Goal: Transaction & Acquisition: Purchase product/service

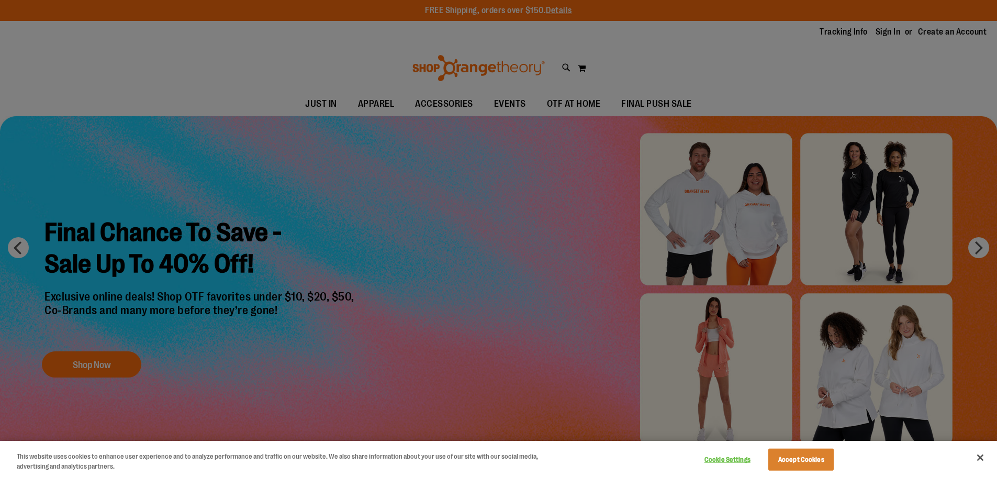
type input "**********"
click at [810, 459] on button "Accept Cookies" at bounding box center [800, 459] width 65 height 22
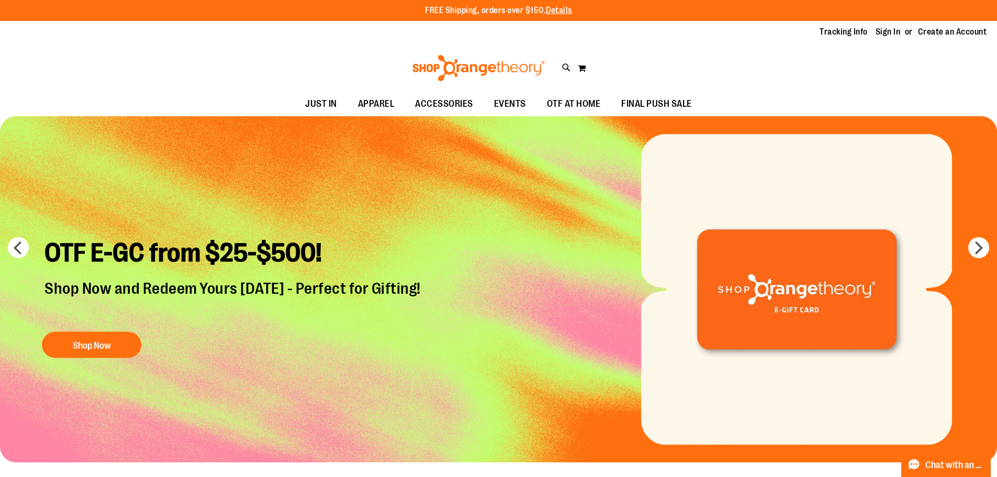
click at [988, 242] on img "Slide 6 of 6" at bounding box center [498, 289] width 997 height 346
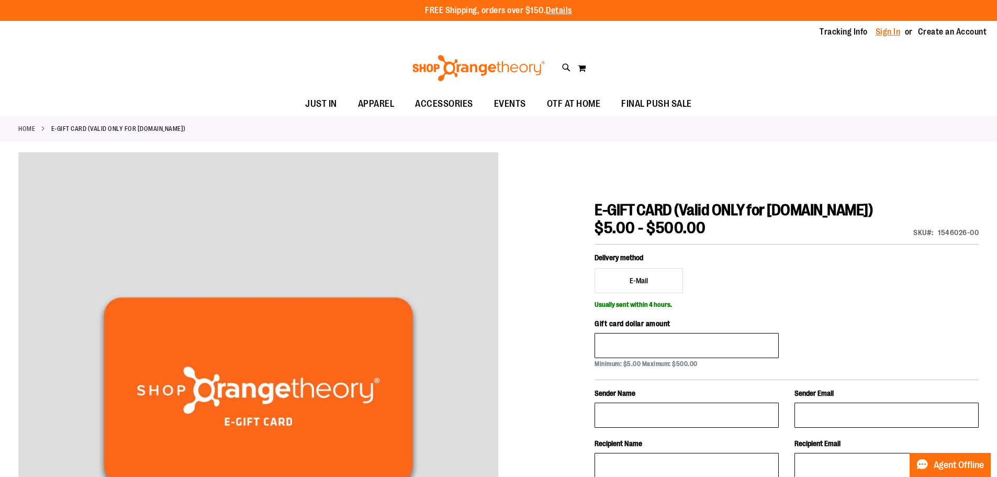
type input "**********"
click at [889, 31] on link "Sign In" at bounding box center [887, 32] width 25 height 12
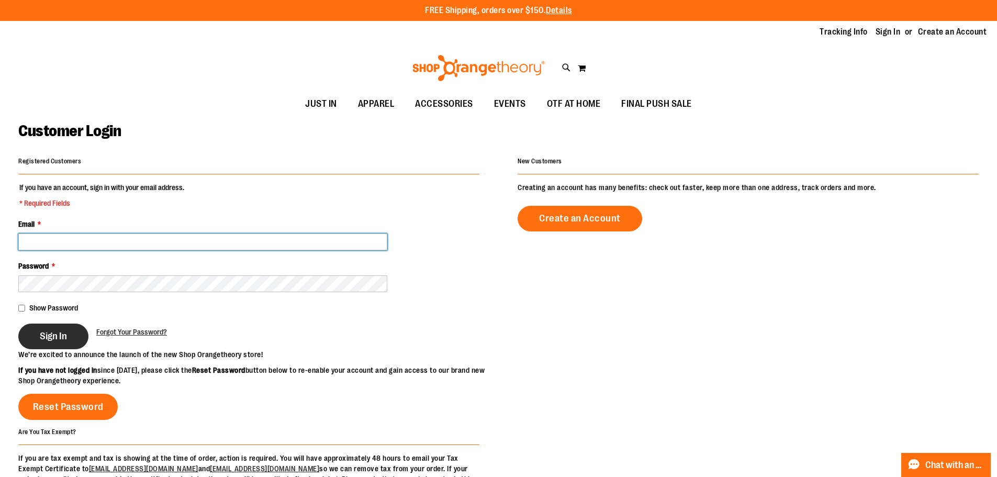
type input "**********"
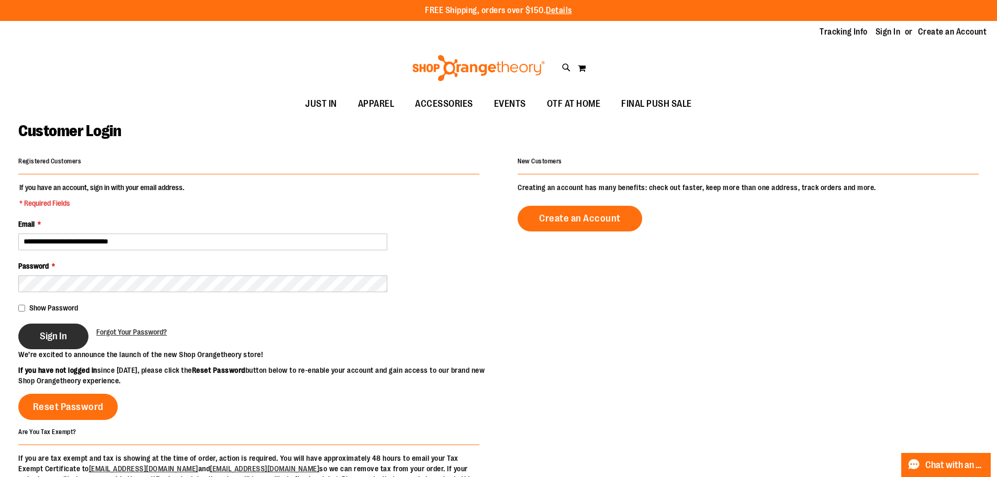
type input "**********"
click at [53, 334] on span "Sign In" at bounding box center [53, 336] width 27 height 12
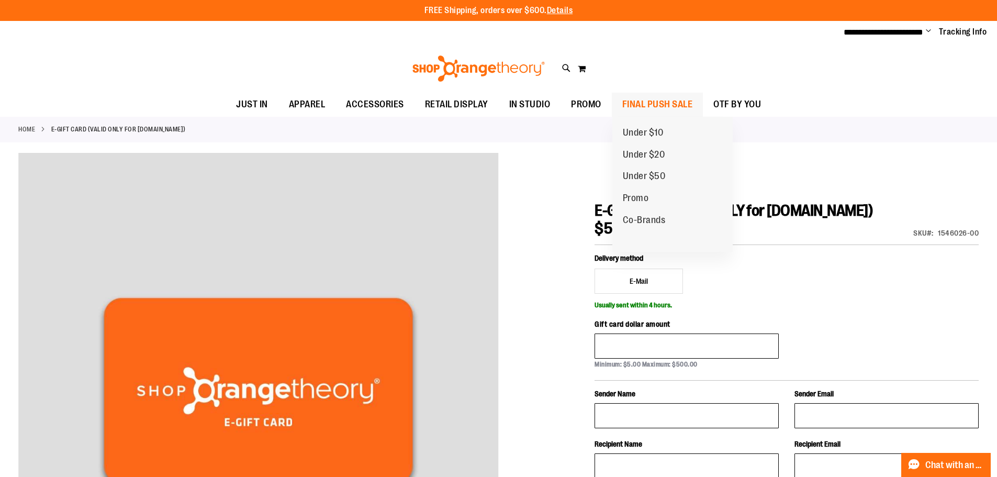
type input "**********"
click at [639, 101] on span "FINAL PUSH SALE" at bounding box center [657, 105] width 71 height 24
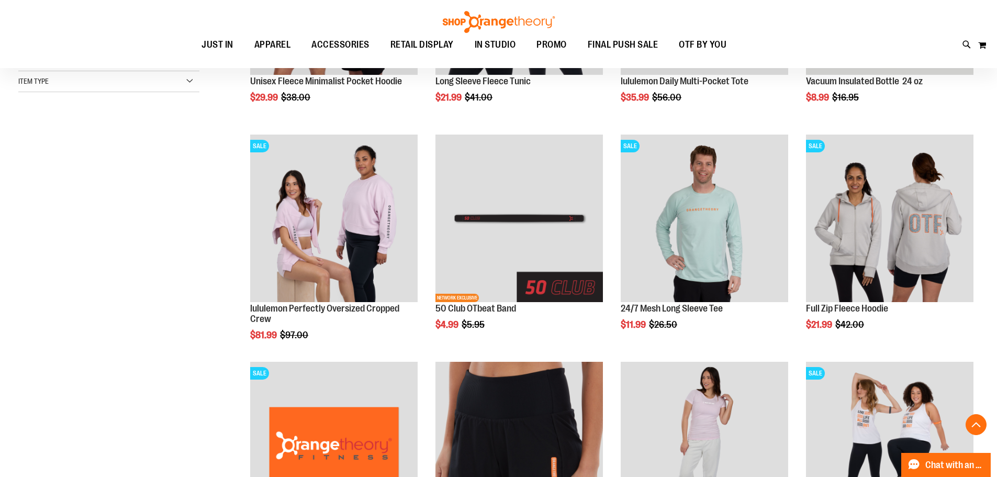
scroll to position [313, 0]
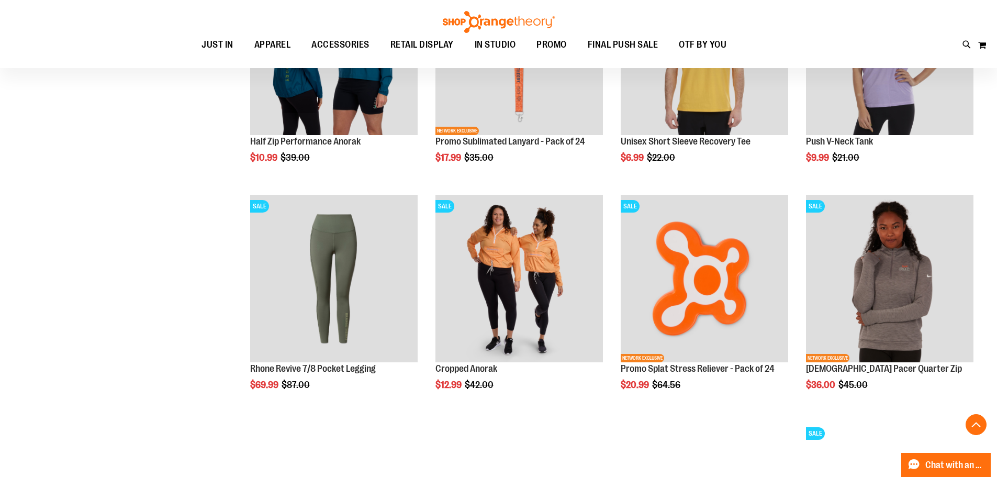
scroll to position [941, 0]
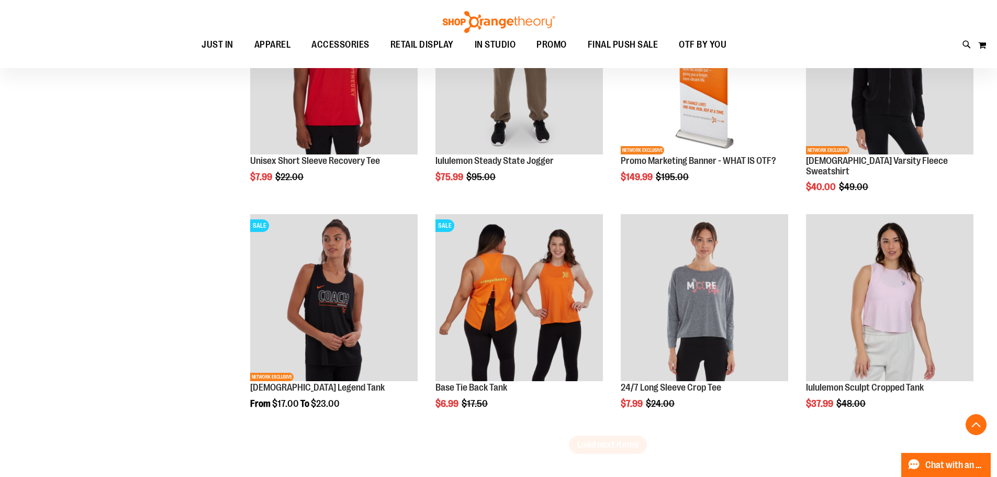
scroll to position [1830, 0]
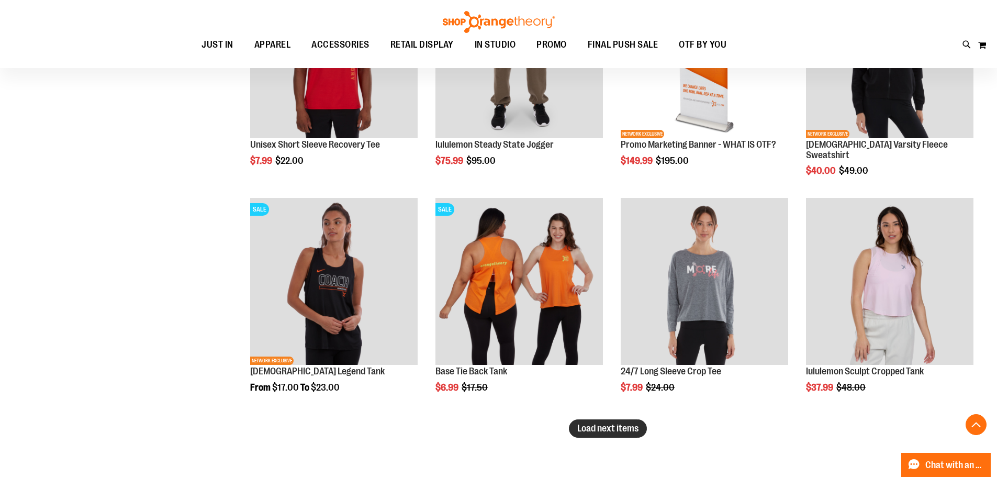
type input "**********"
drag, startPoint x: 635, startPoint y: 432, endPoint x: 547, endPoint y: 392, distance: 96.7
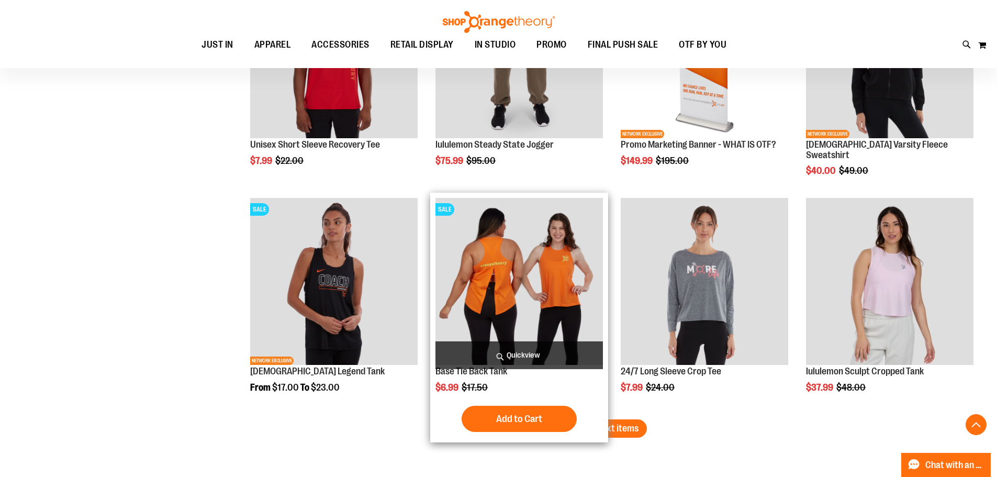
click at [633, 432] on span "Load next items" at bounding box center [607, 428] width 61 height 10
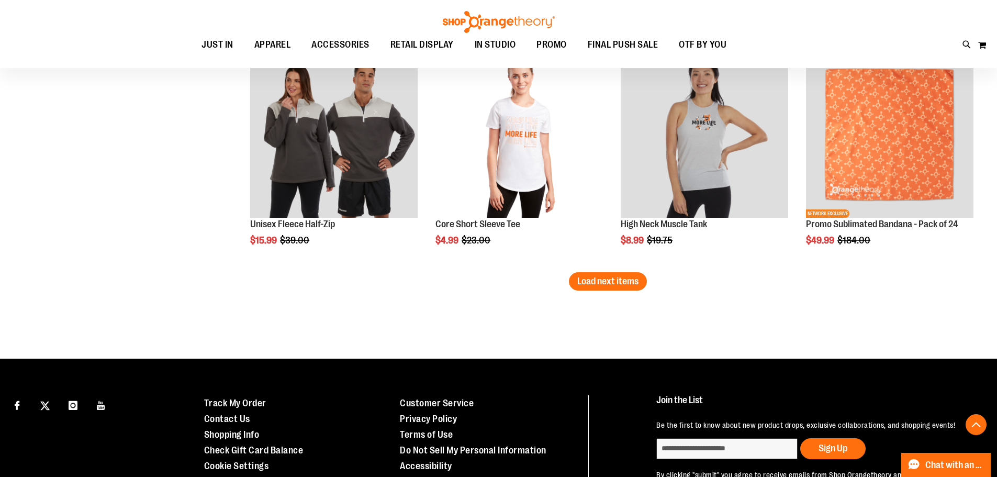
scroll to position [2667, 0]
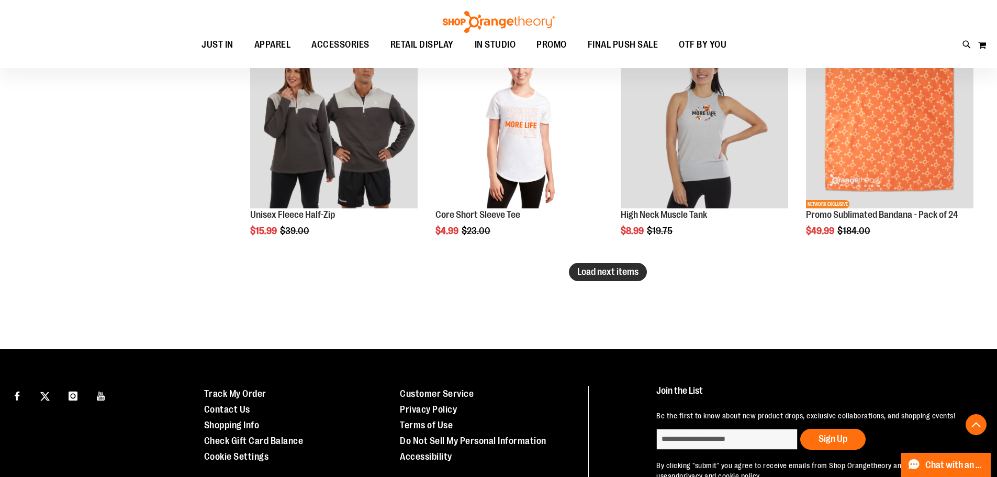
click at [624, 266] on span "Load next items" at bounding box center [607, 271] width 61 height 10
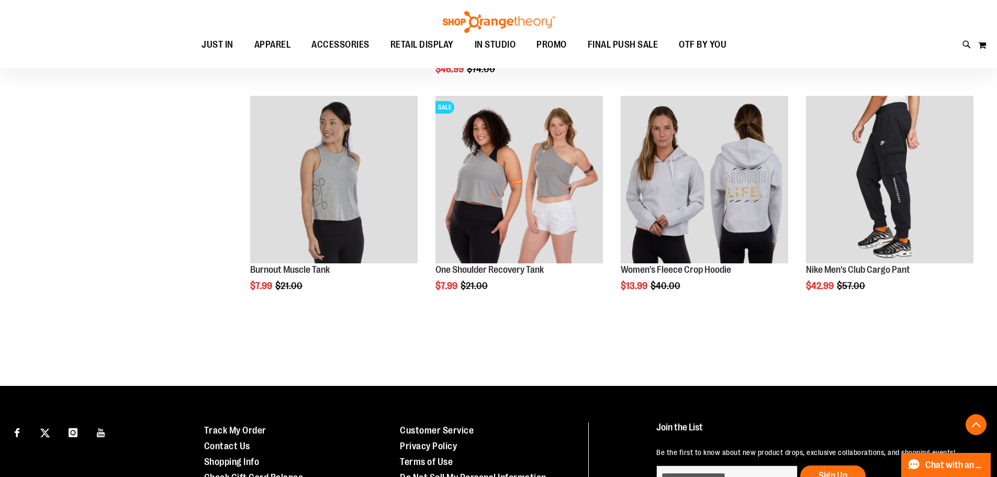
scroll to position [3295, 0]
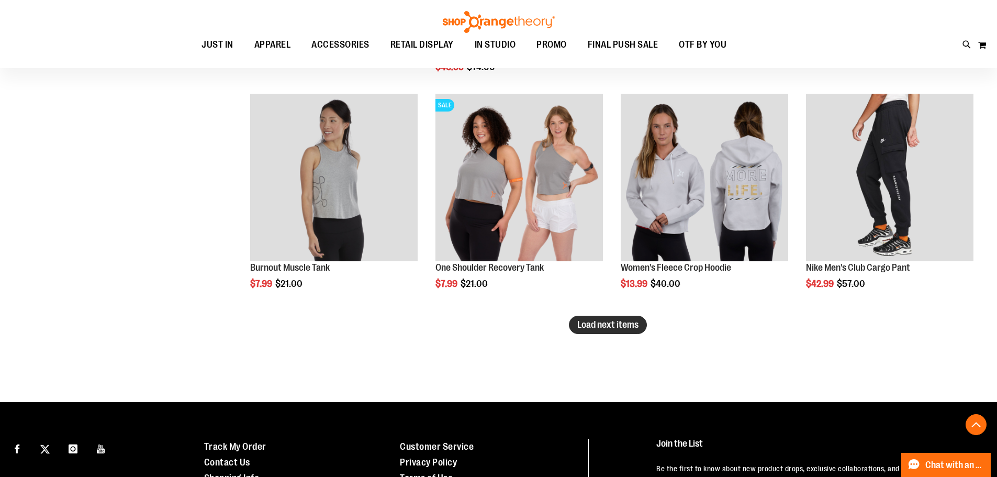
click at [591, 322] on span "Load next items" at bounding box center [607, 324] width 61 height 10
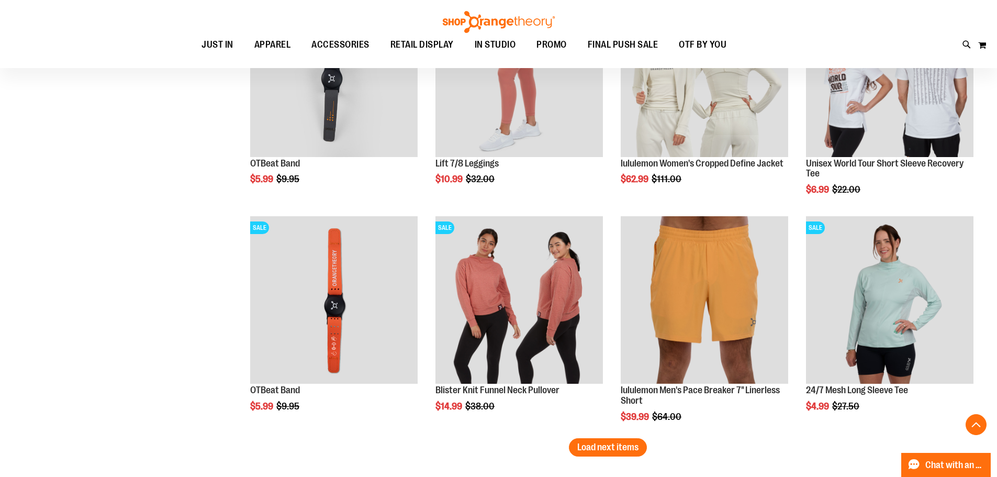
scroll to position [3923, 0]
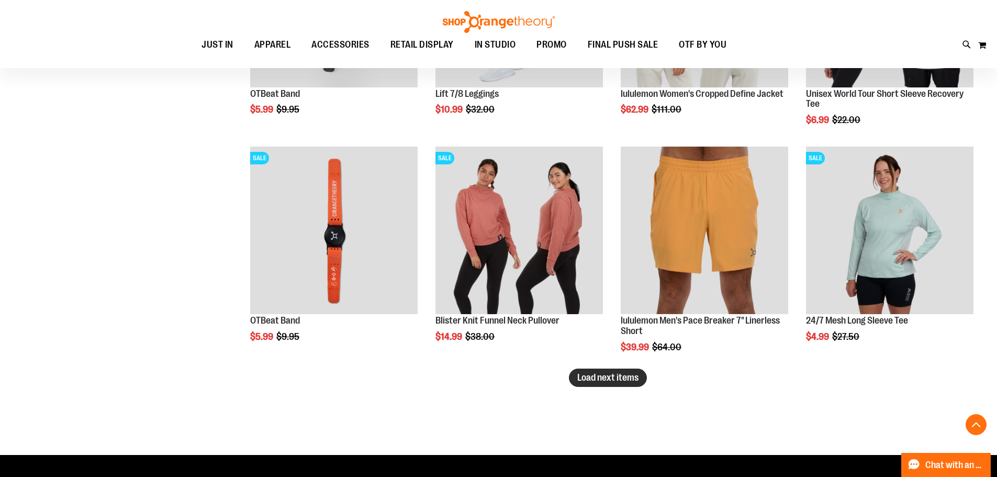
click at [590, 375] on span "Load next items" at bounding box center [607, 377] width 61 height 10
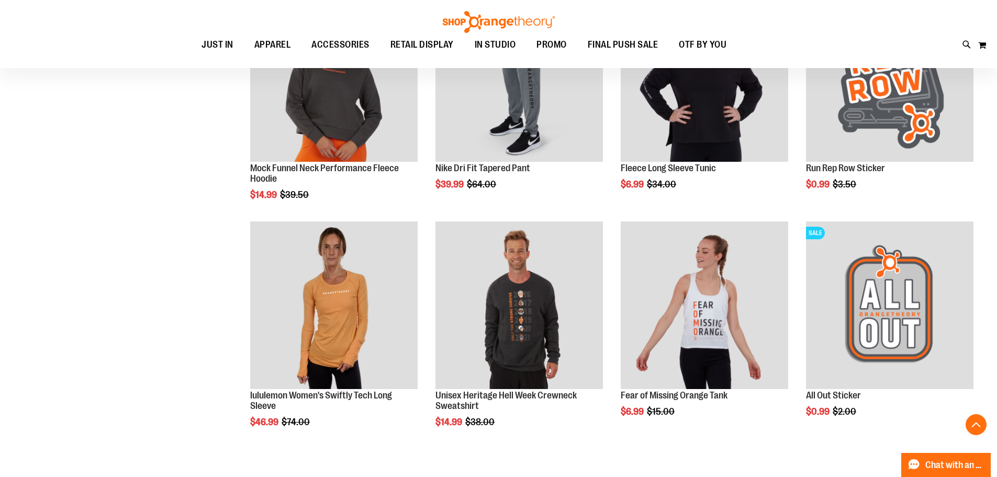
scroll to position [4551, 0]
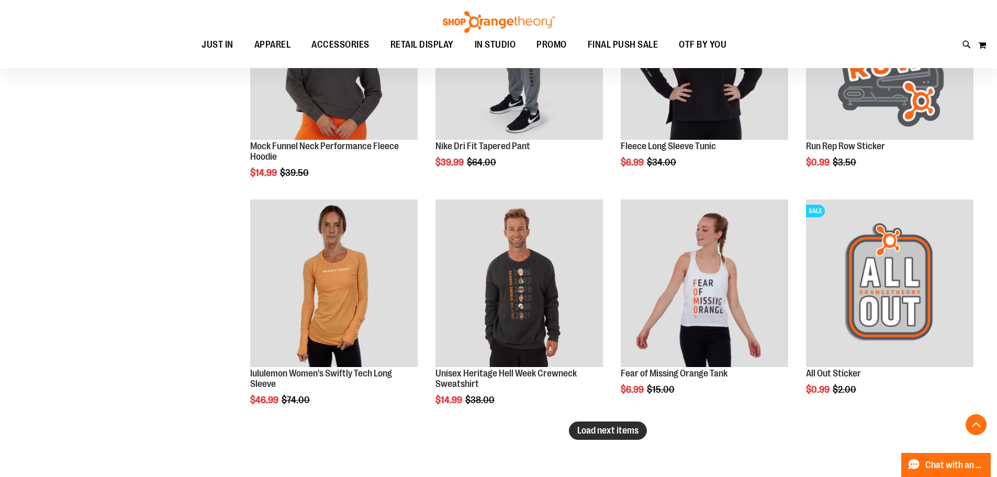
click at [616, 431] on span "Load next items" at bounding box center [607, 430] width 61 height 10
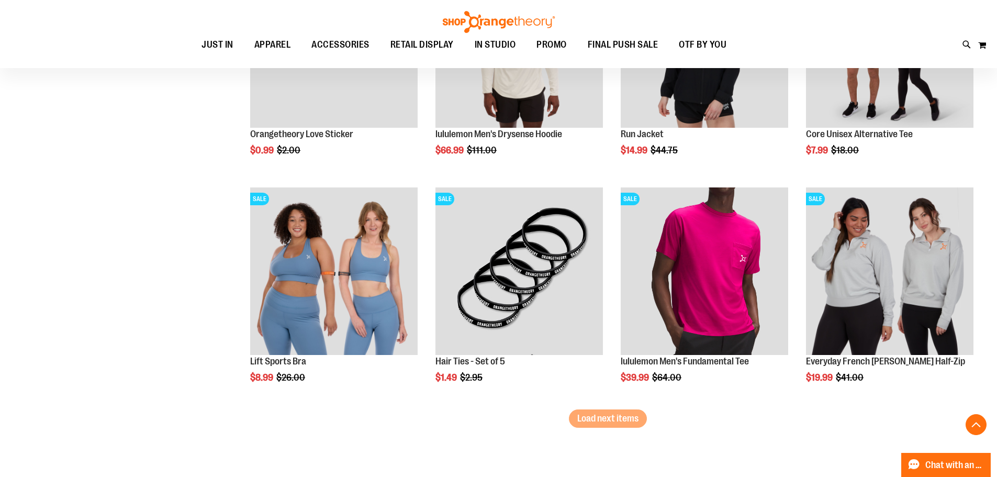
scroll to position [5283, 0]
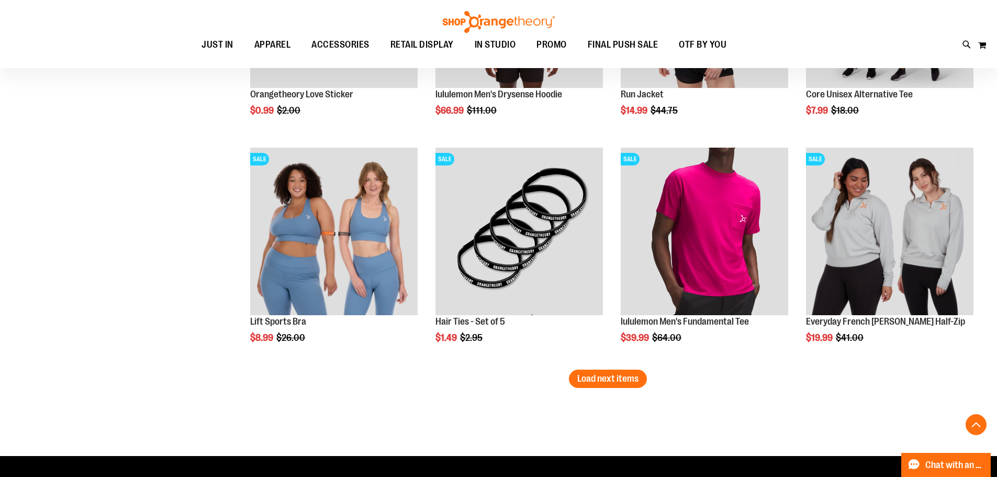
click at [601, 381] on span "Load next items" at bounding box center [607, 378] width 61 height 10
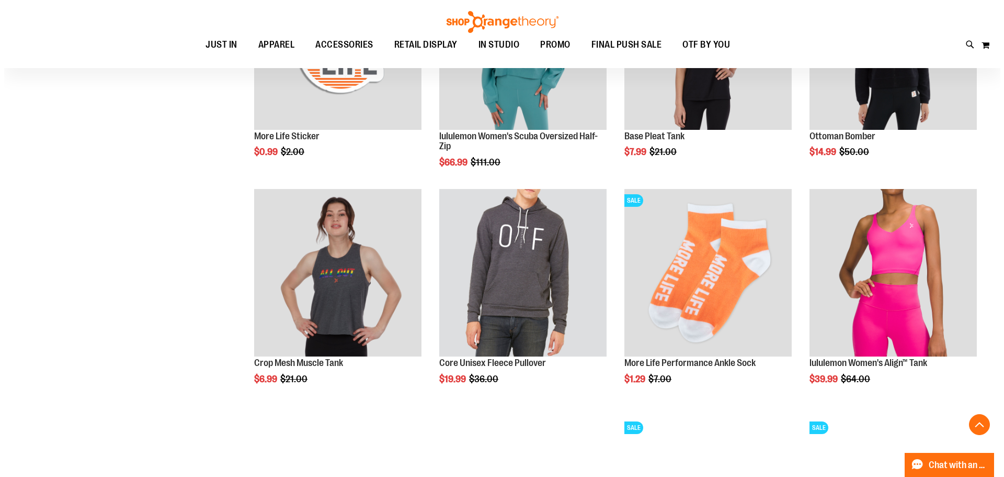
scroll to position [5701, 0]
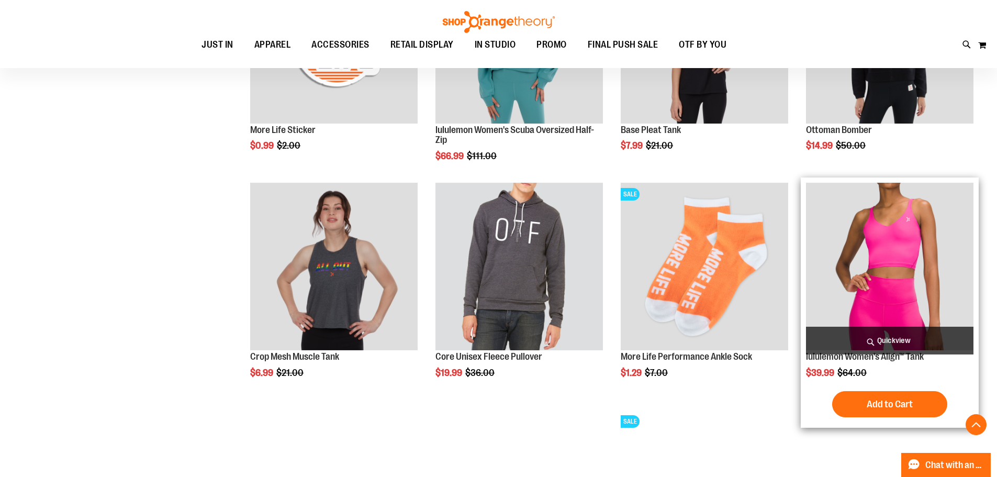
click at [889, 340] on span "Quickview" at bounding box center [889, 340] width 167 height 28
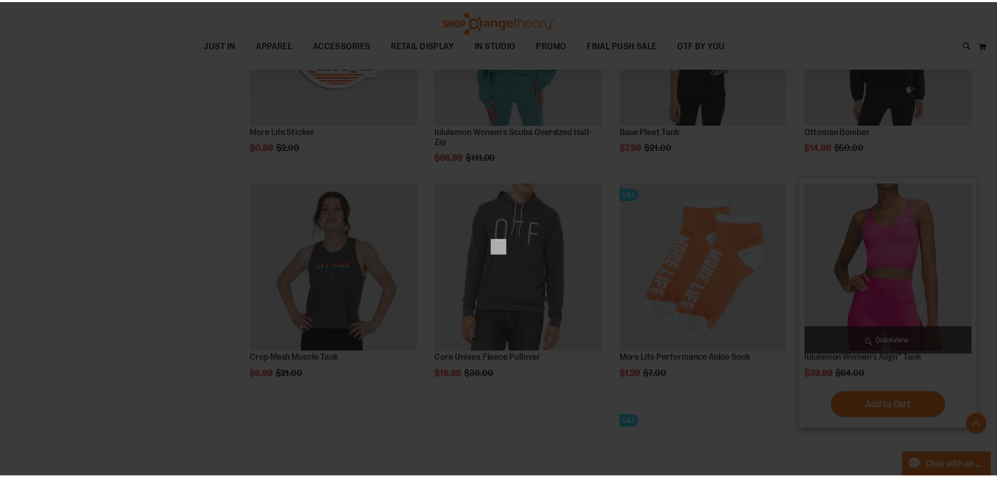
scroll to position [0, 0]
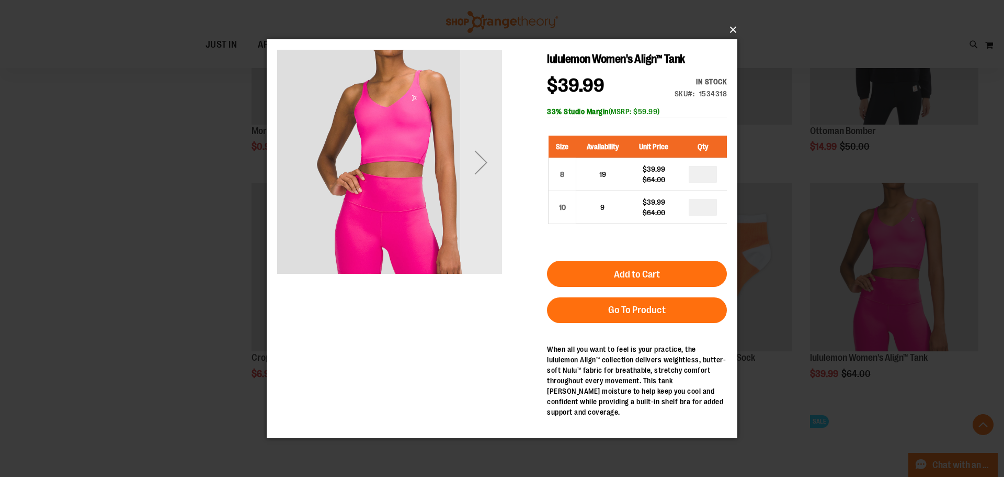
click at [734, 24] on button "×" at bounding box center [505, 29] width 471 height 23
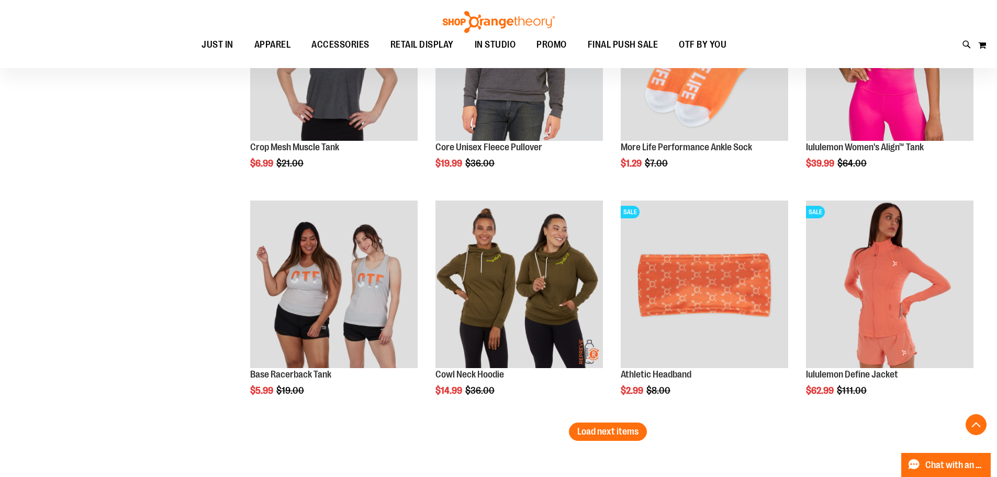
scroll to position [5963, 0]
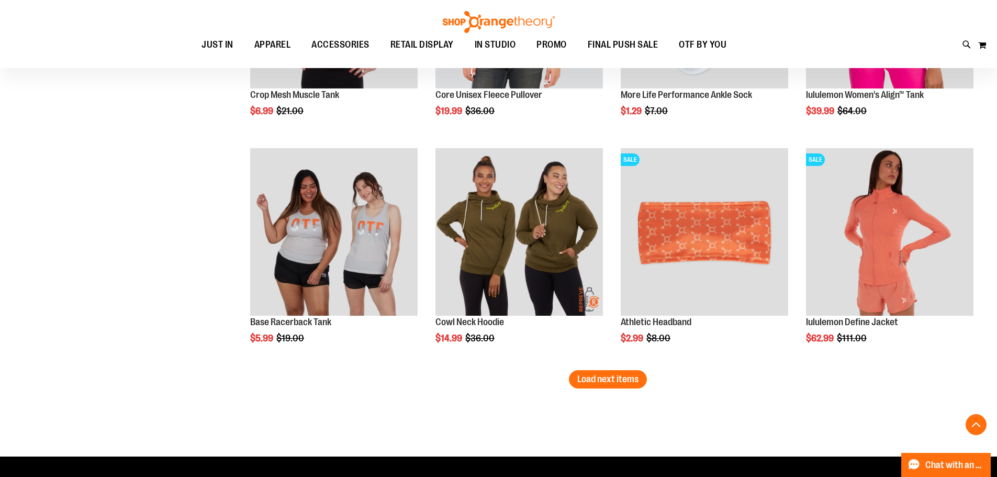
click at [585, 377] on span "Load next items" at bounding box center [607, 379] width 61 height 10
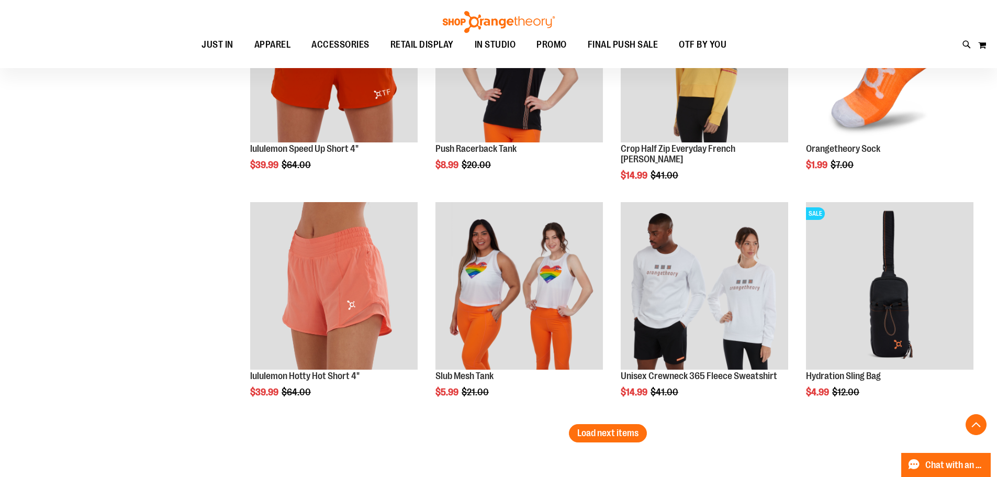
scroll to position [6591, 0]
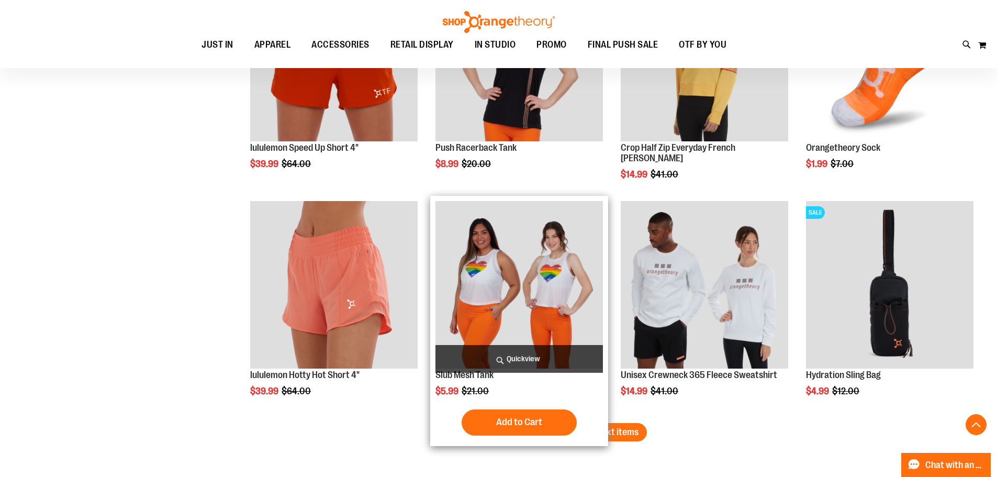
drag, startPoint x: 615, startPoint y: 435, endPoint x: 513, endPoint y: 403, distance: 107.5
click at [614, 435] on span "Load next items" at bounding box center [607, 431] width 61 height 10
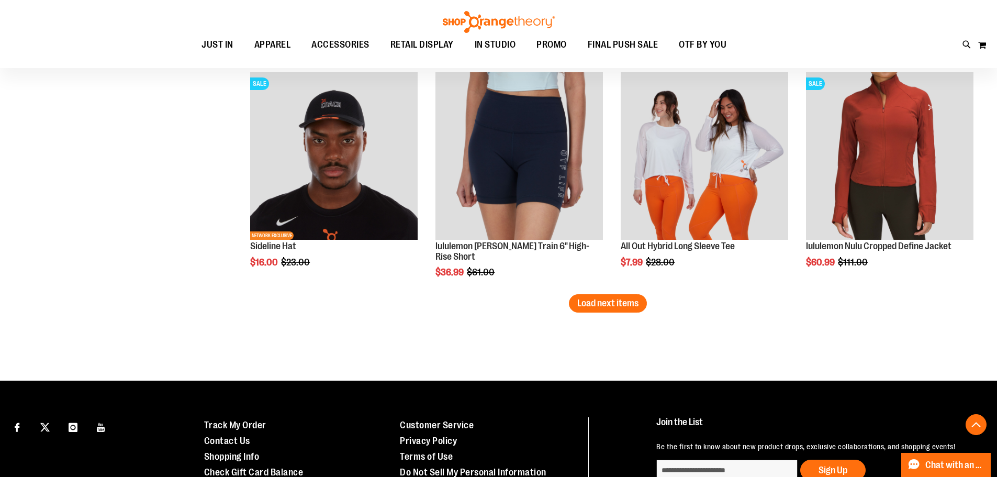
scroll to position [7428, 0]
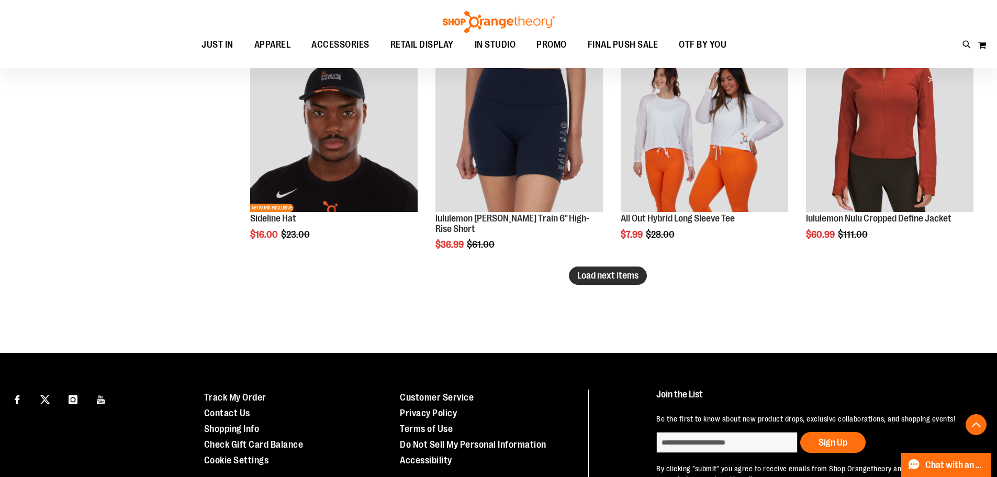
click at [638, 279] on span "Load next items" at bounding box center [607, 275] width 61 height 10
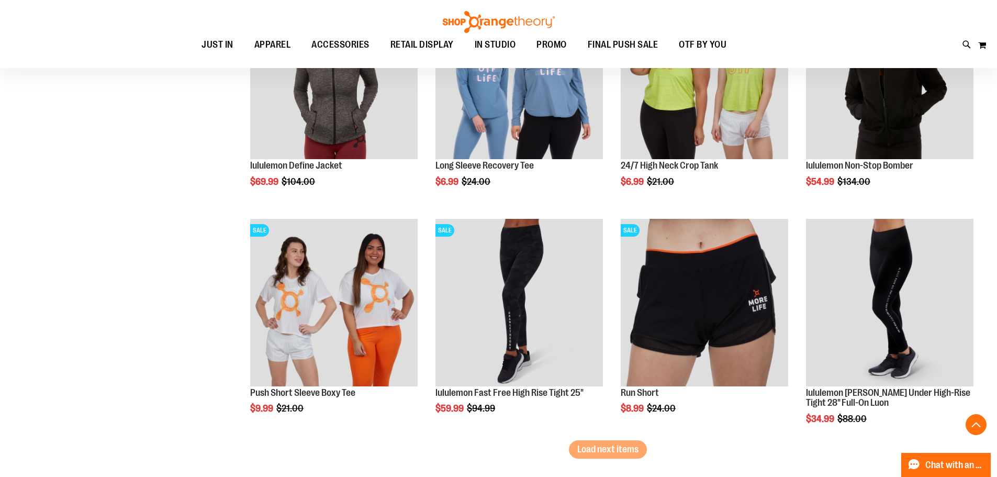
scroll to position [8003, 0]
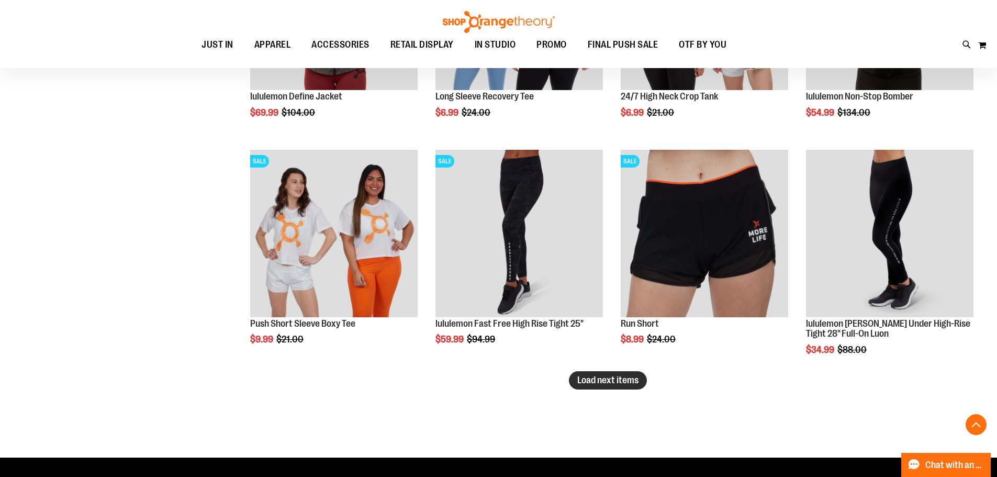
click at [587, 382] on span "Load next items" at bounding box center [607, 380] width 61 height 10
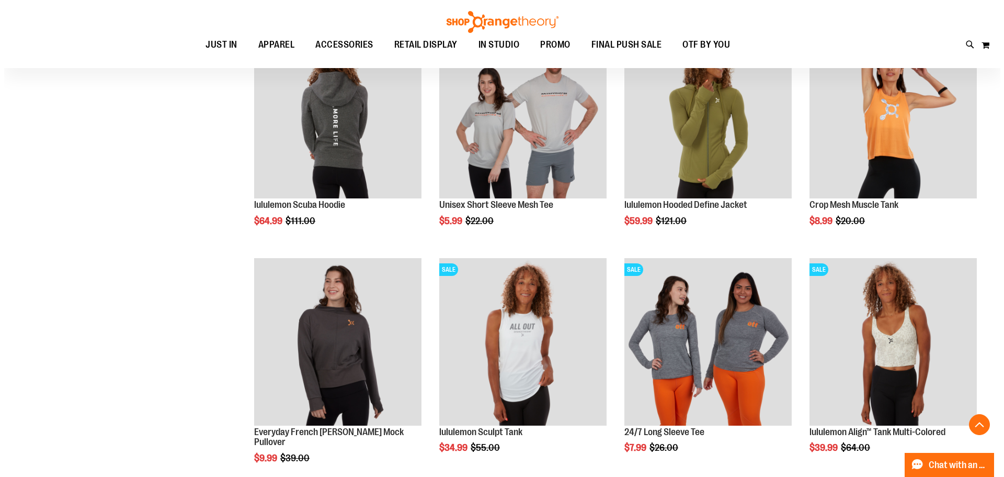
scroll to position [8631, 0]
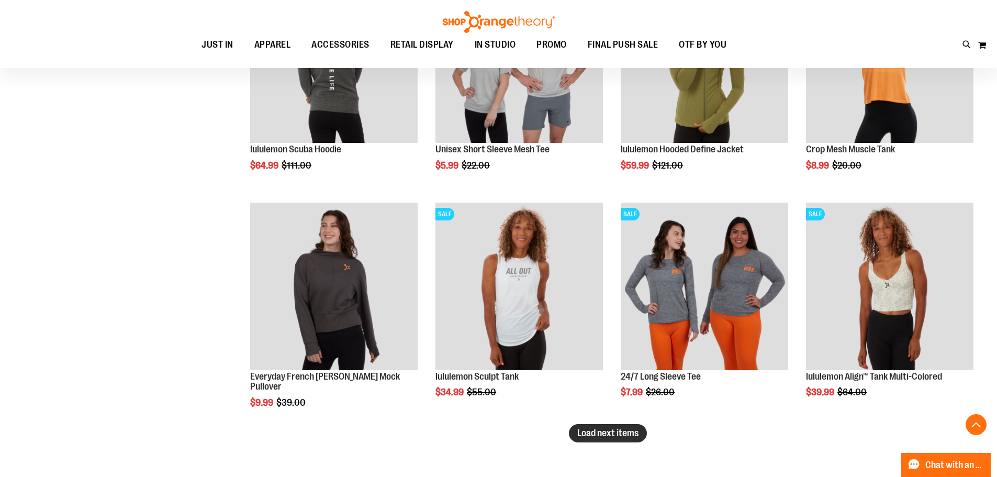
click at [620, 437] on span "Load next items" at bounding box center [607, 432] width 61 height 10
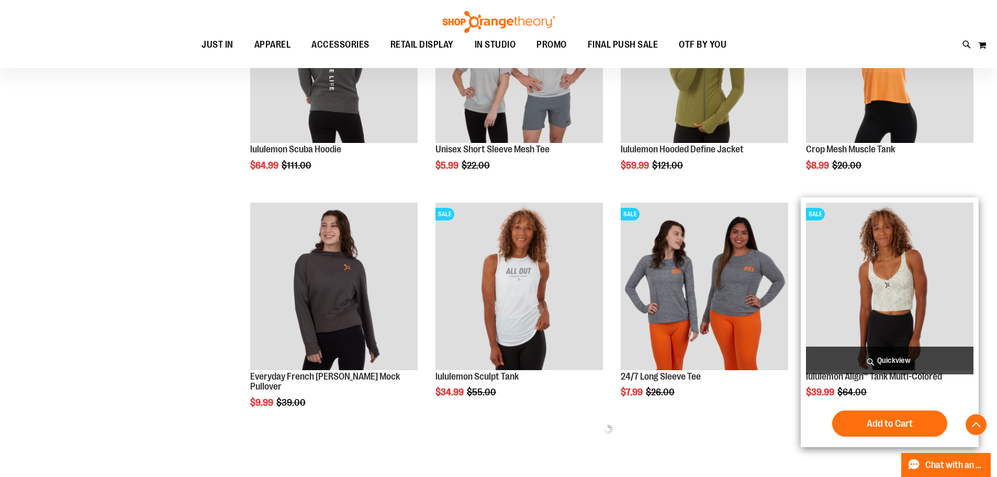
click at [893, 359] on span "Quickview" at bounding box center [889, 360] width 167 height 28
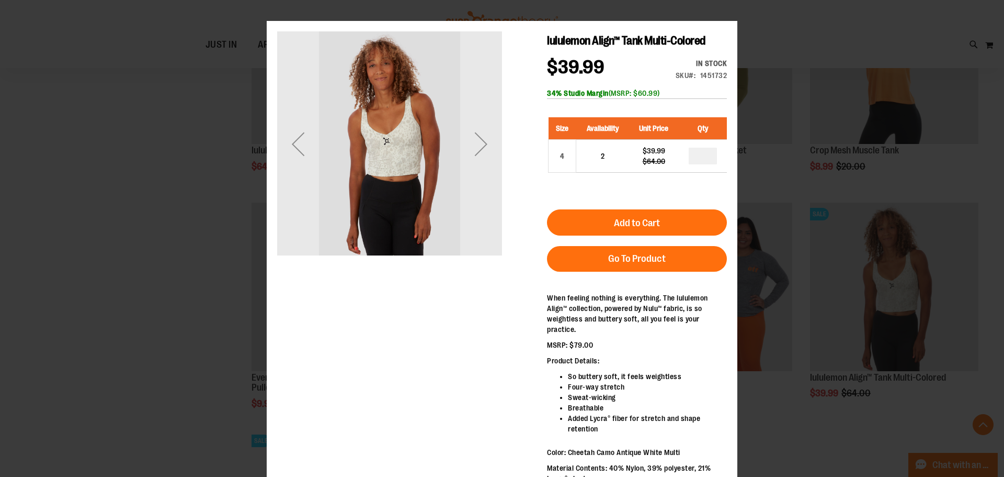
click at [864, 224] on div "×" at bounding box center [502, 238] width 1004 height 477
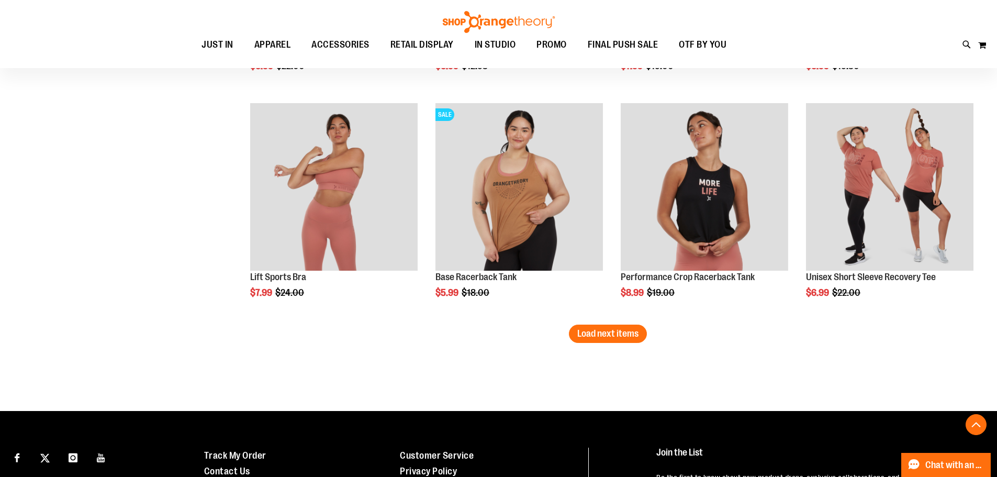
scroll to position [9415, 0]
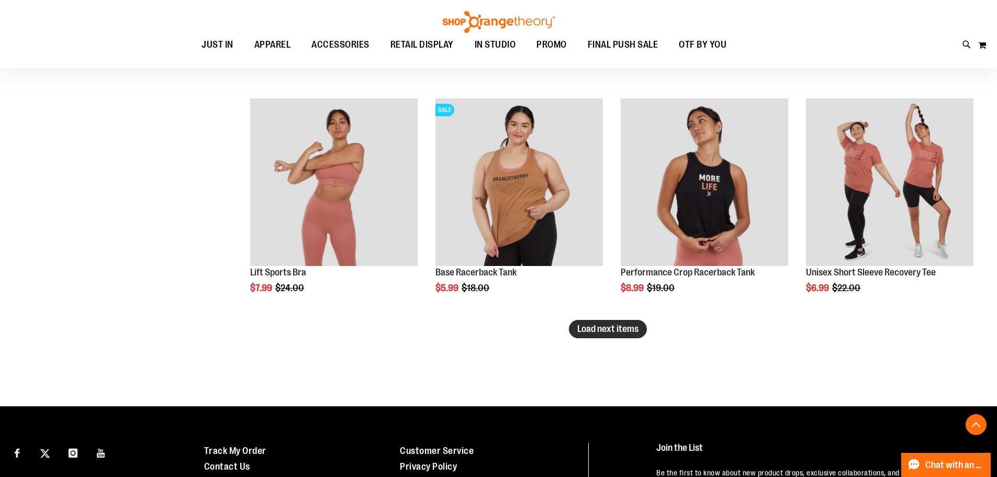
click at [633, 326] on span "Load next items" at bounding box center [607, 328] width 61 height 10
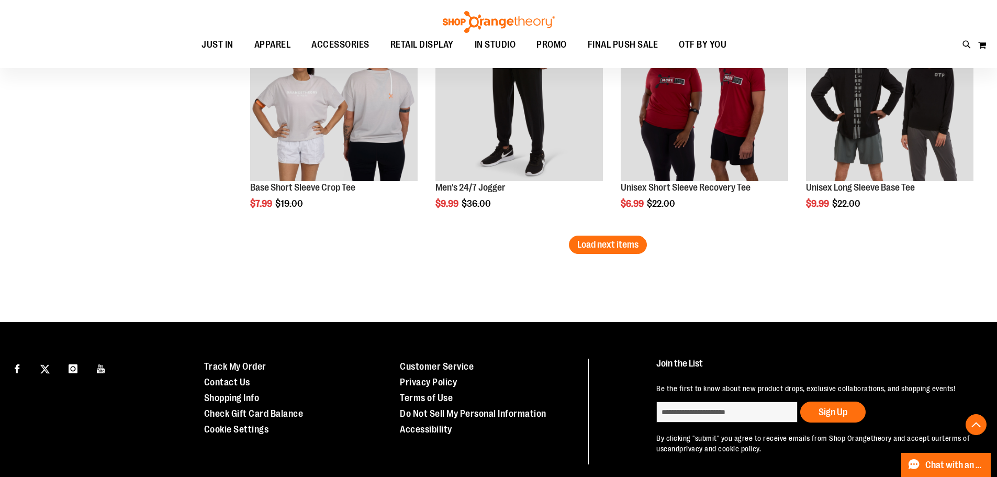
scroll to position [10200, 0]
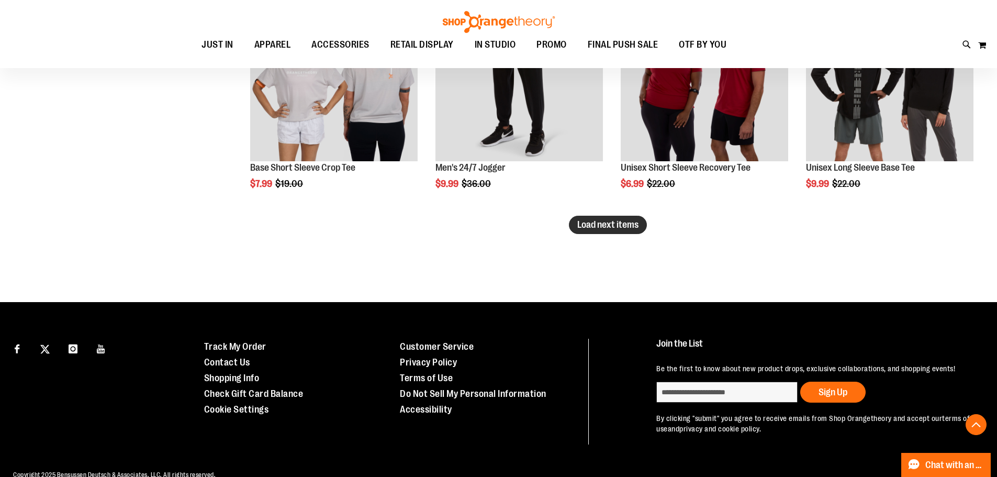
click at [596, 230] on button "Load next items" at bounding box center [608, 225] width 78 height 18
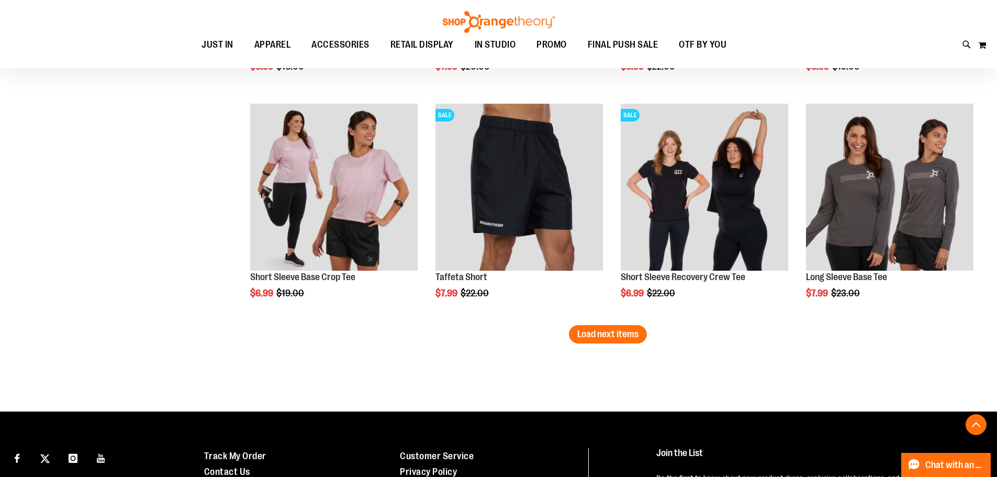
scroll to position [10776, 0]
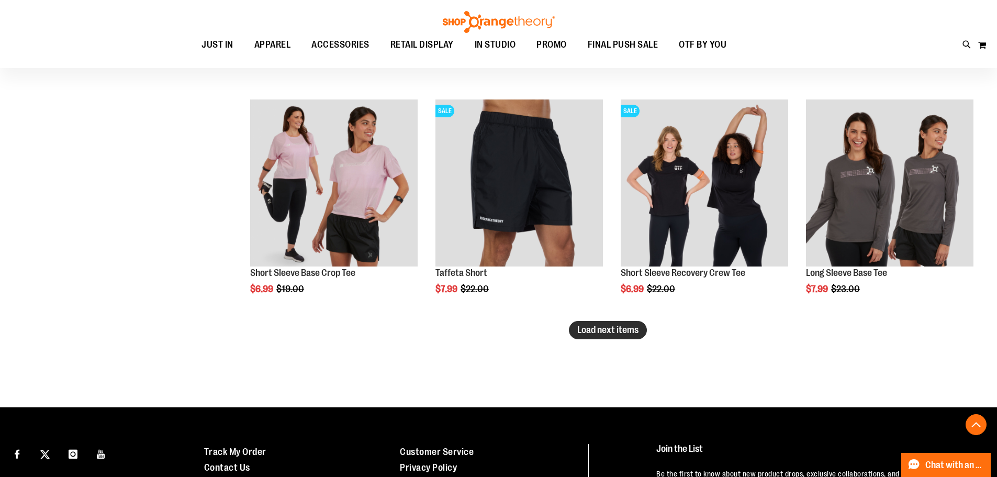
click at [611, 331] on span "Load next items" at bounding box center [607, 329] width 61 height 10
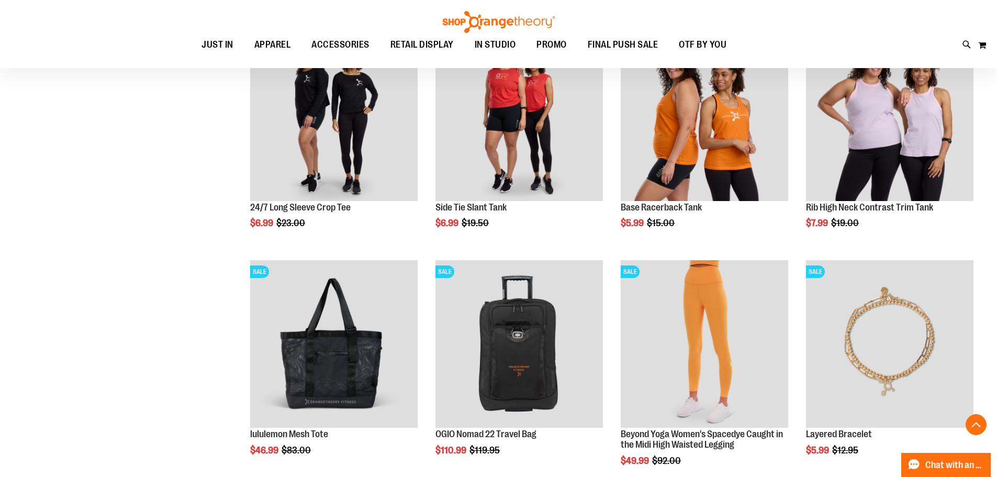
scroll to position [11403, 0]
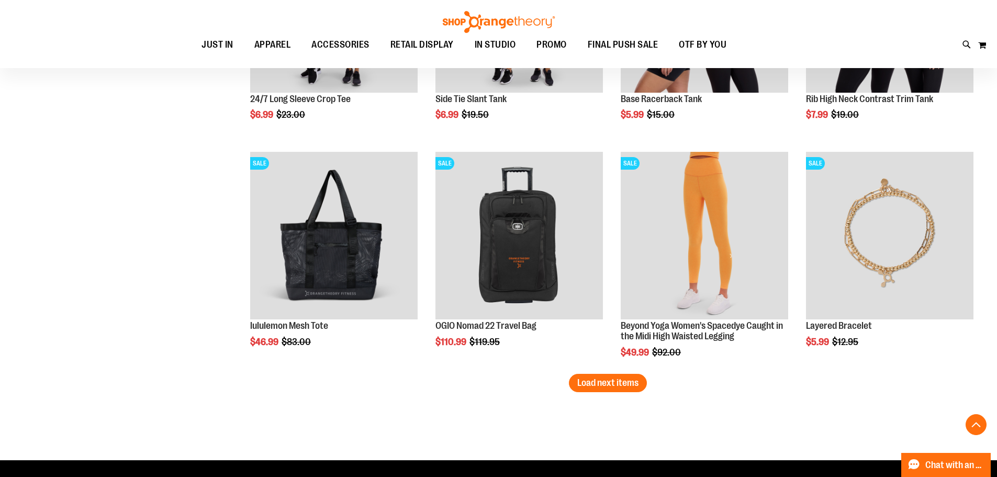
drag, startPoint x: 610, startPoint y: 387, endPoint x: 546, endPoint y: 388, distance: 64.3
click at [609, 387] on span "Load next items" at bounding box center [607, 382] width 61 height 10
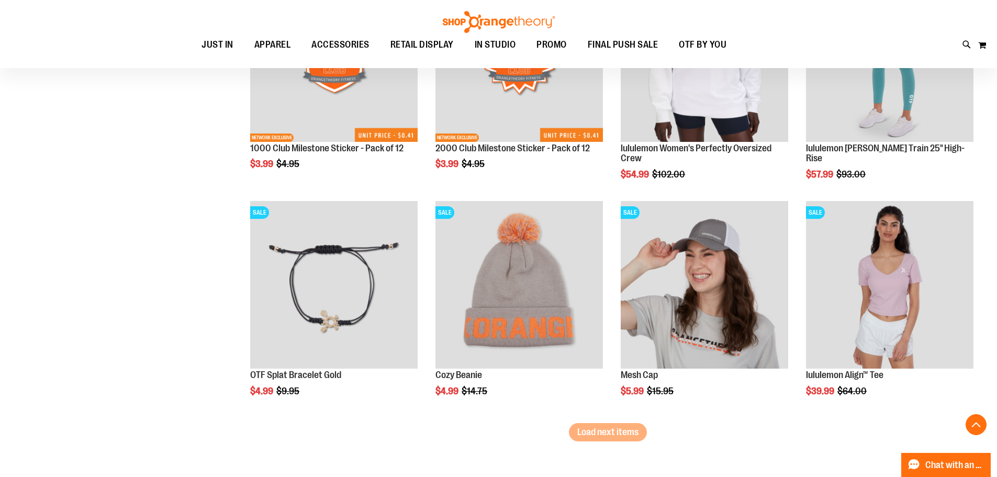
scroll to position [12083, 0]
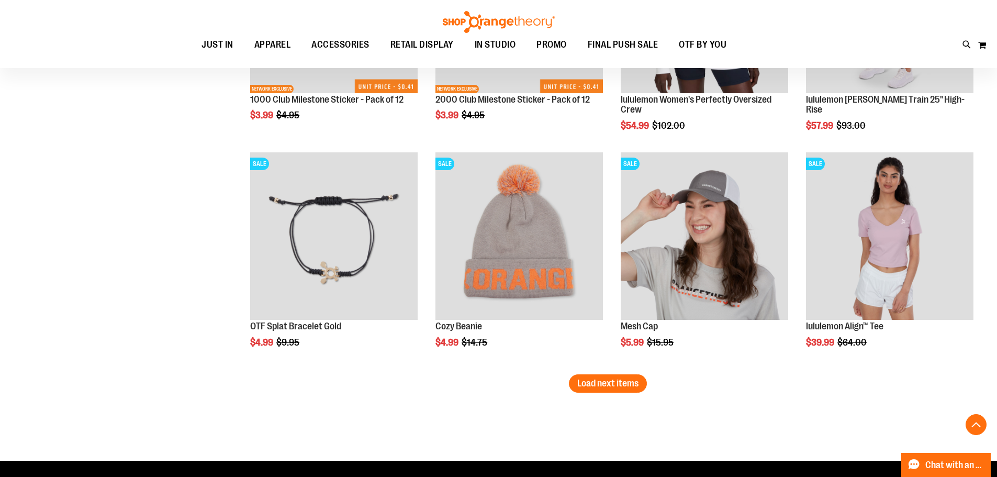
click at [607, 382] on span "Load next items" at bounding box center [607, 383] width 61 height 10
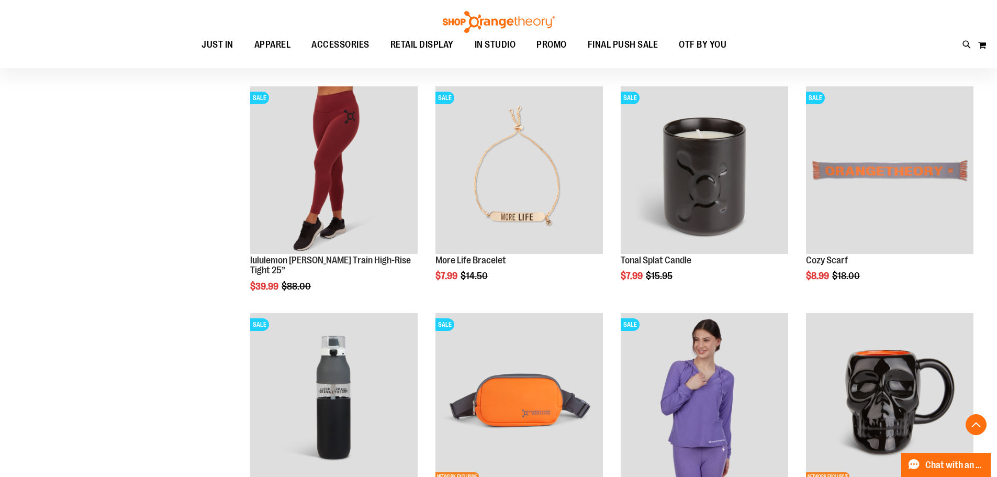
scroll to position [12659, 0]
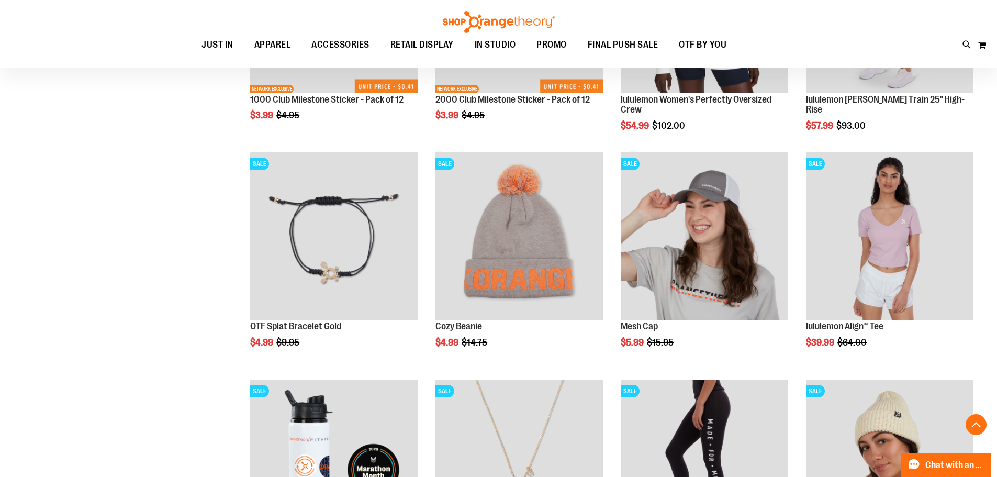
scroll to position [11822, 0]
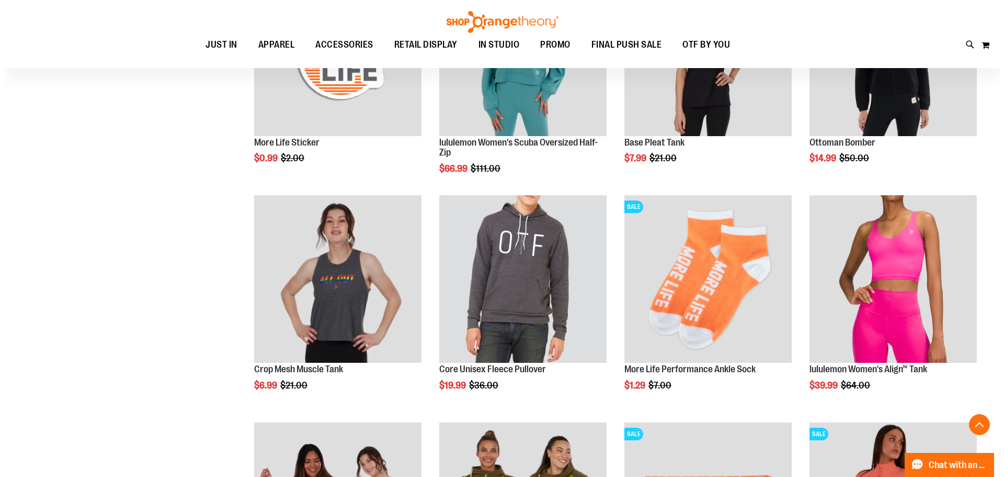
scroll to position [5597, 0]
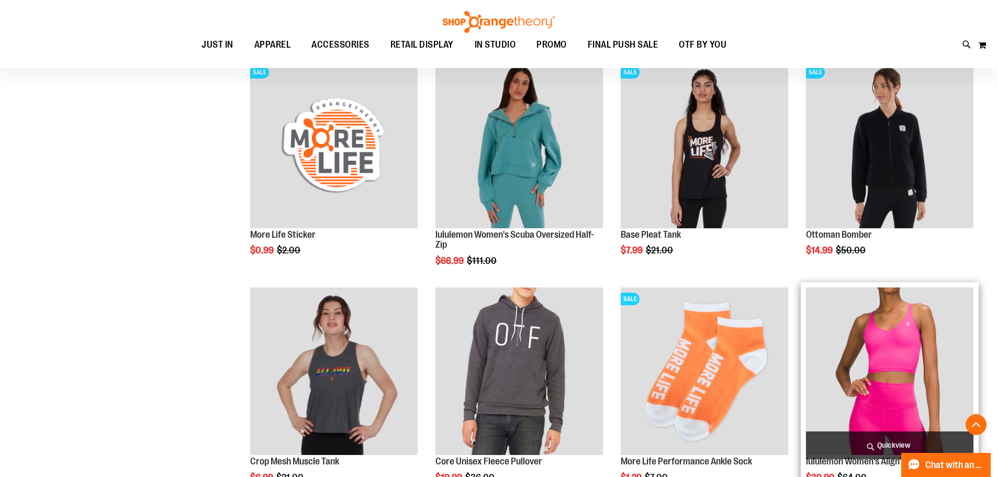
click at [876, 438] on span "Quickview" at bounding box center [889, 445] width 167 height 28
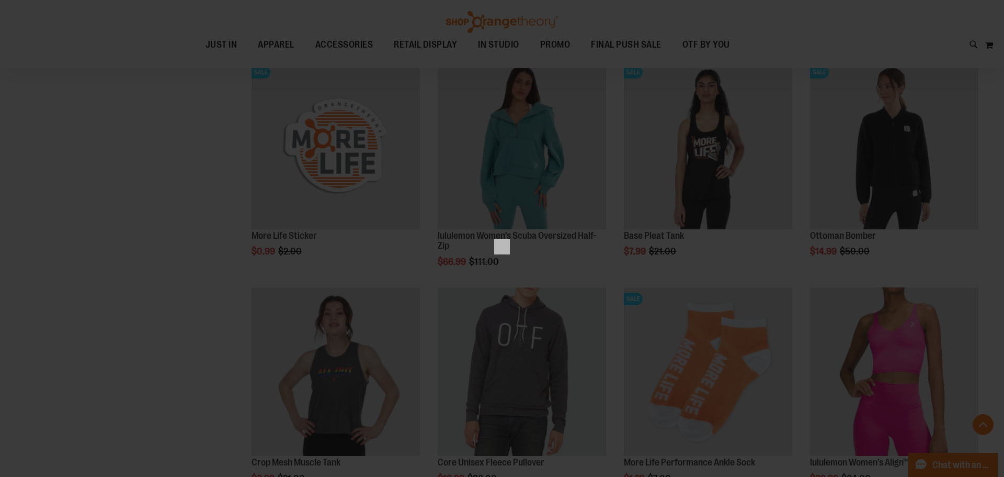
scroll to position [0, 0]
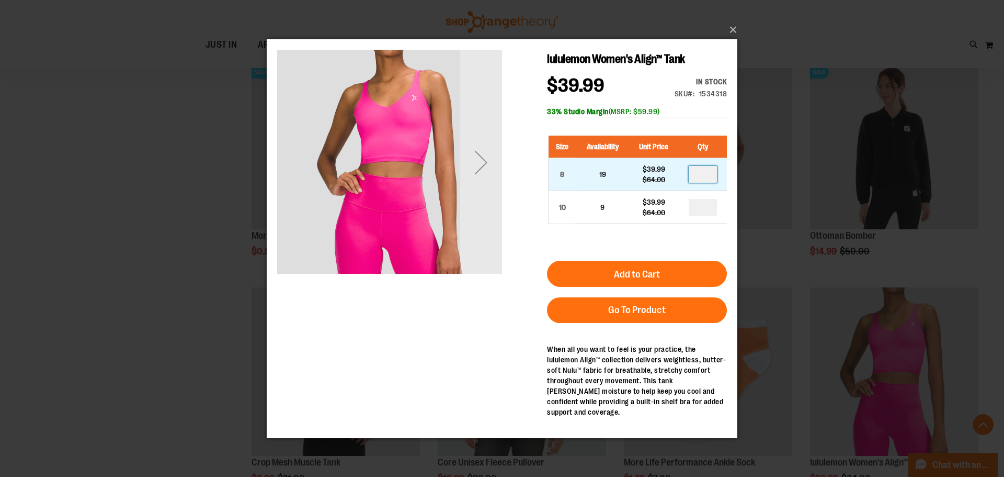
click at [711, 175] on input "number" at bounding box center [703, 173] width 28 height 17
type input "*"
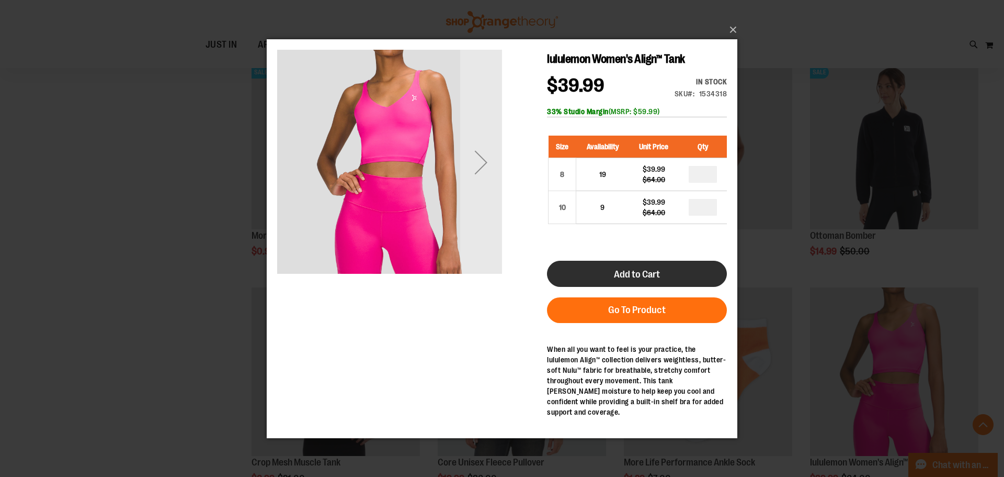
click at [654, 286] on button "Add to Cart" at bounding box center [637, 273] width 180 height 26
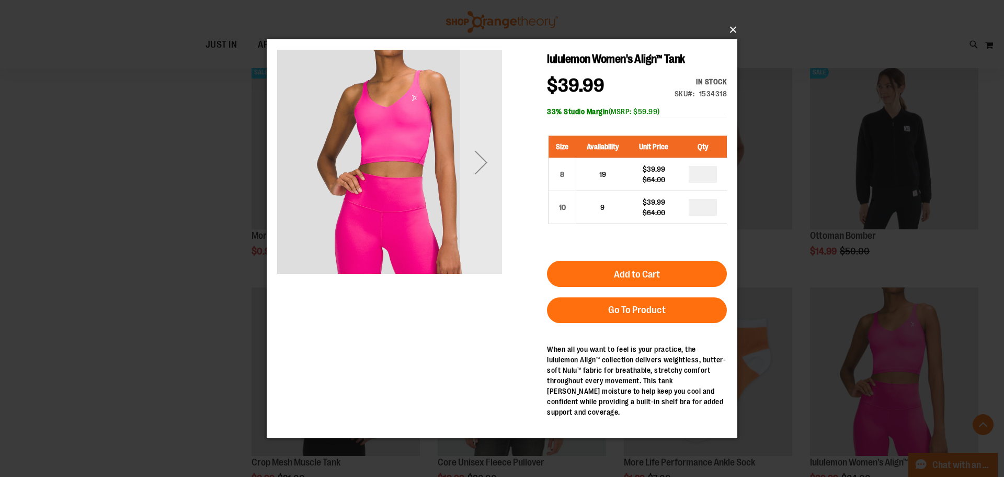
click at [730, 28] on button "×" at bounding box center [505, 29] width 471 height 23
click at [730, 27] on button "×" at bounding box center [505, 29] width 471 height 23
click at [834, 81] on div "×" at bounding box center [502, 238] width 1004 height 477
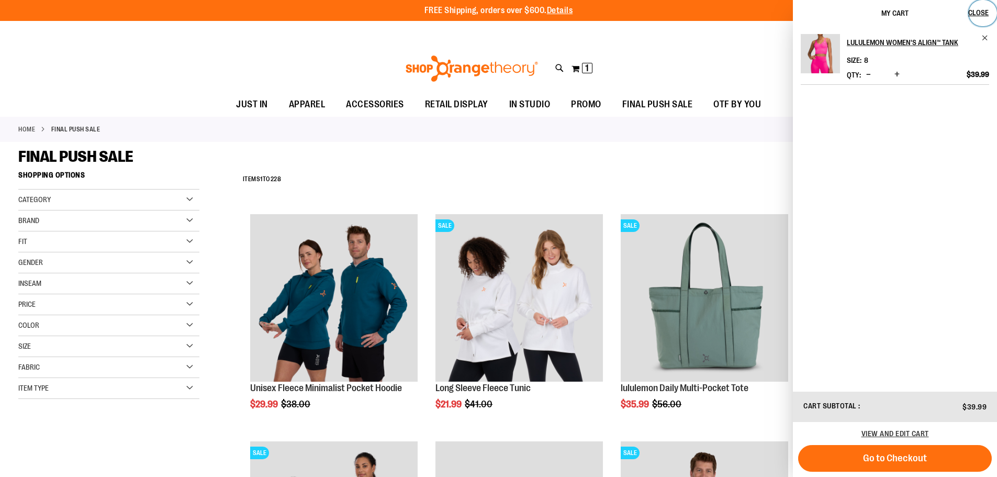
click at [972, 11] on span "Close" at bounding box center [978, 12] width 20 height 8
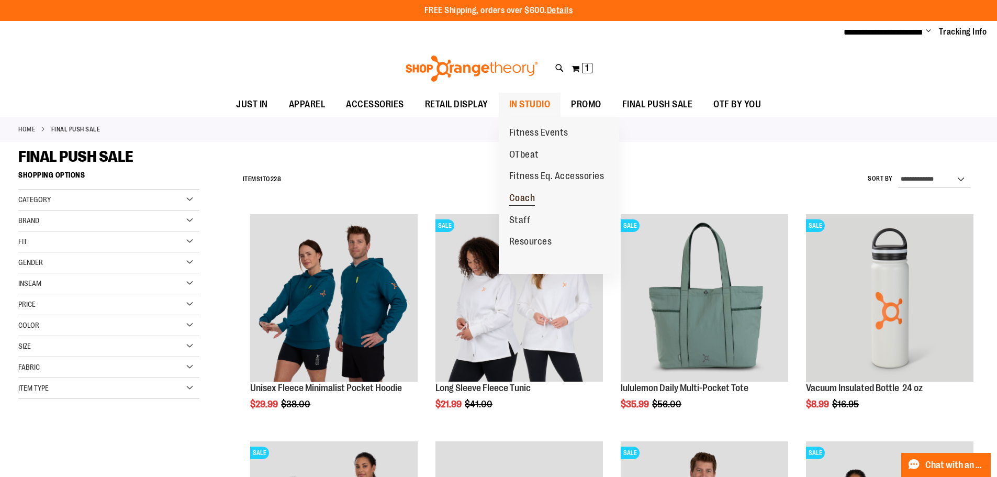
click at [531, 202] on span "Coach" at bounding box center [522, 199] width 26 height 13
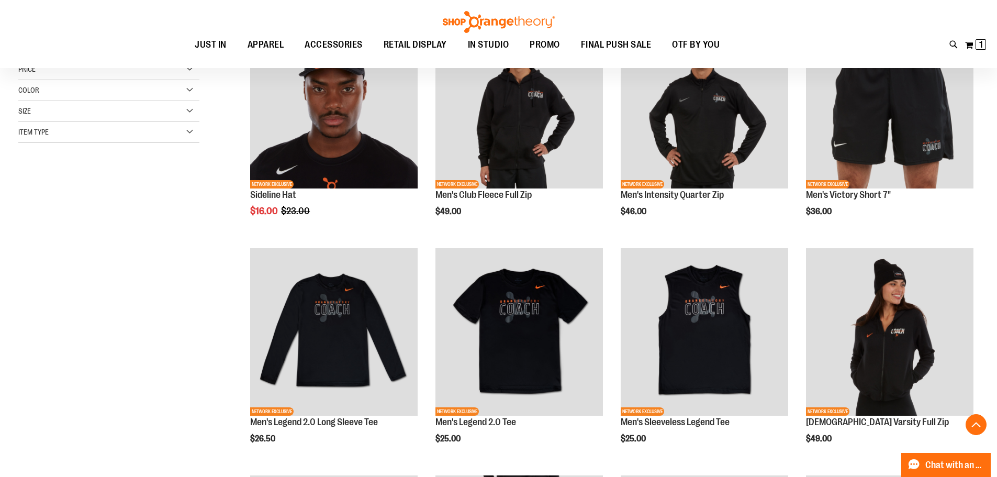
scroll to position [209, 0]
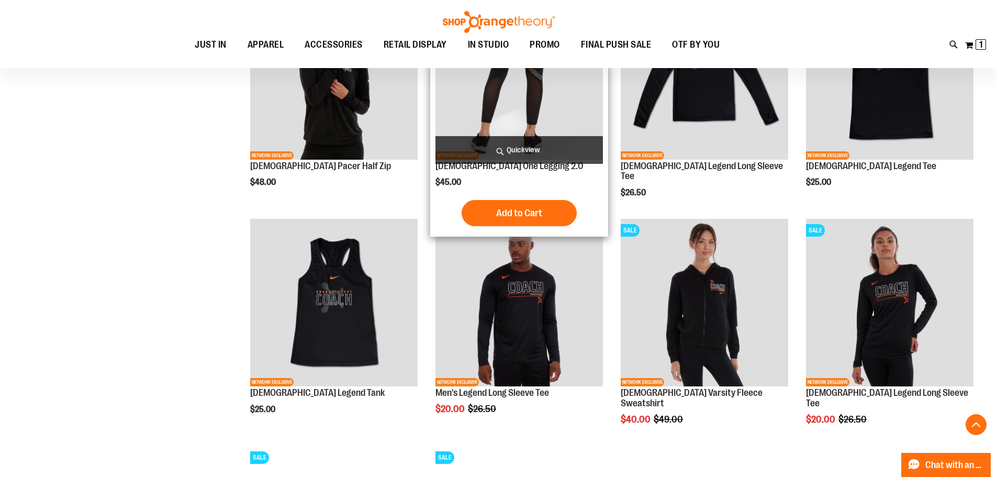
scroll to position [523, 0]
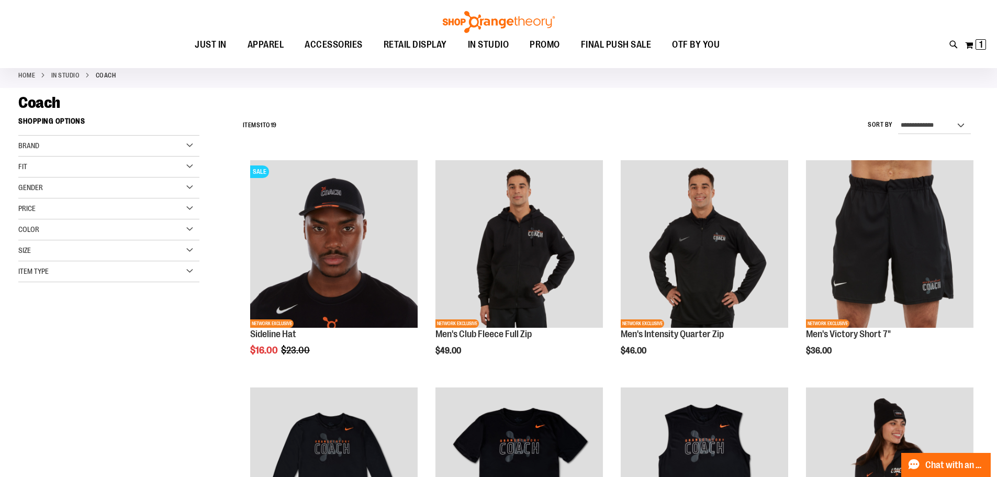
scroll to position [52, 0]
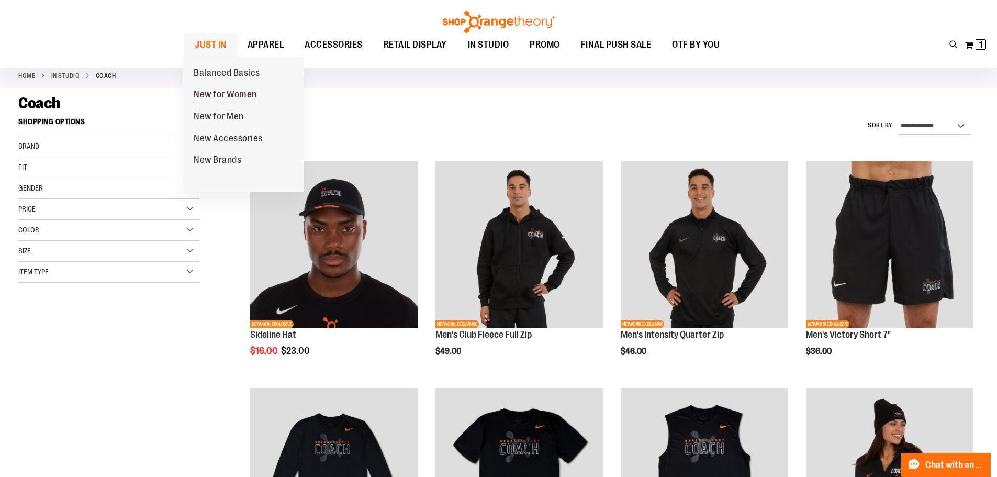
type input "**********"
click at [222, 94] on span "New for Women" at bounding box center [225, 95] width 63 height 13
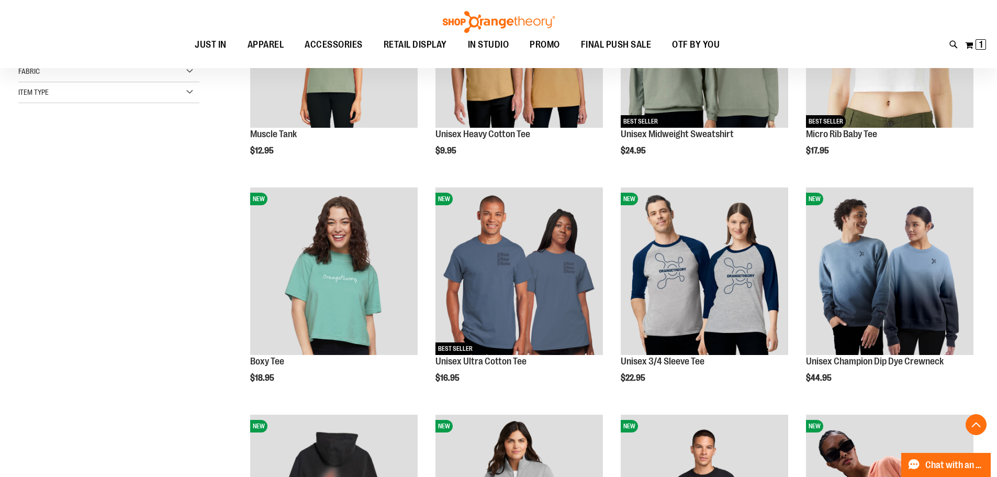
scroll to position [313, 0]
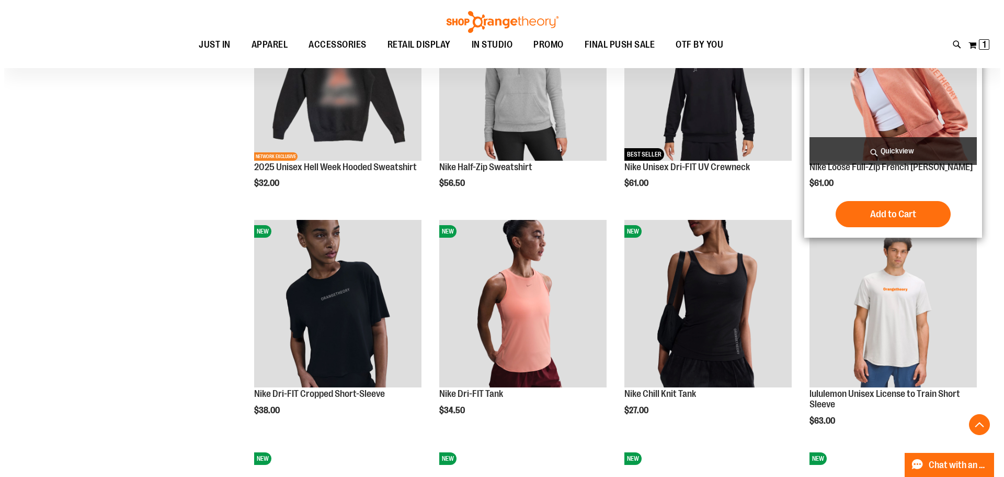
scroll to position [575, 0]
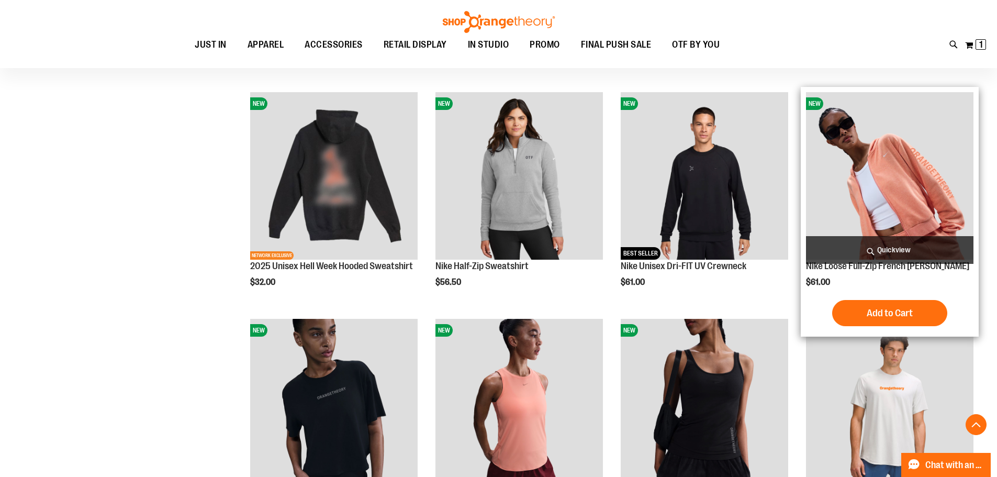
type input "**********"
click at [903, 249] on span "Quickview" at bounding box center [889, 250] width 167 height 28
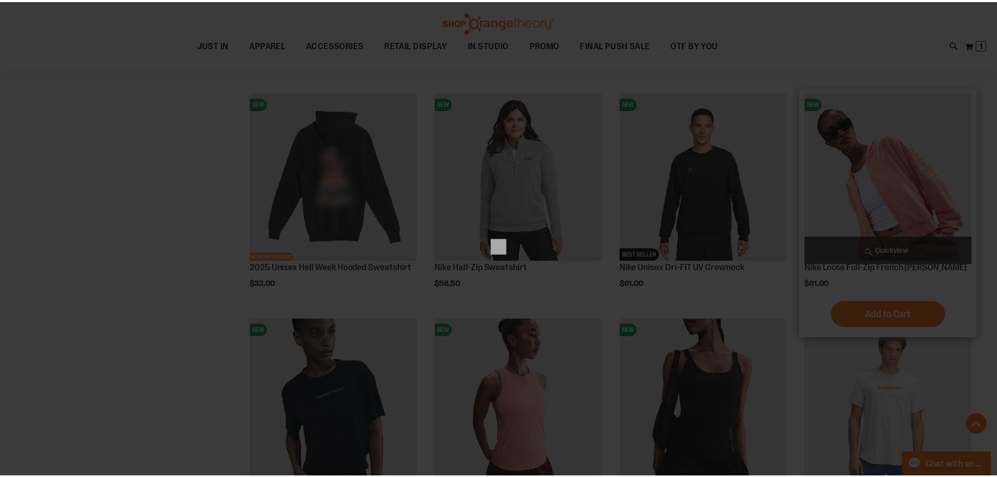
scroll to position [0, 0]
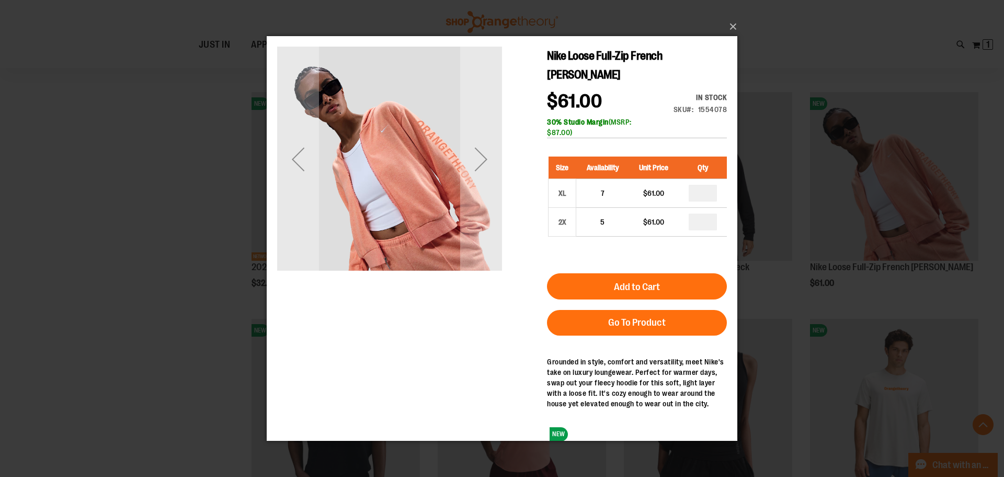
click at [830, 206] on div "×" at bounding box center [502, 238] width 1004 height 477
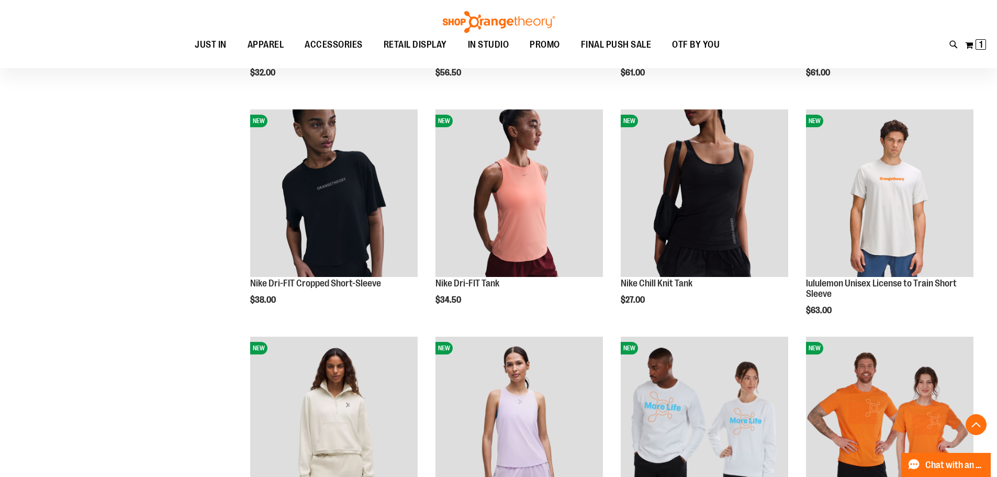
scroll to position [993, 0]
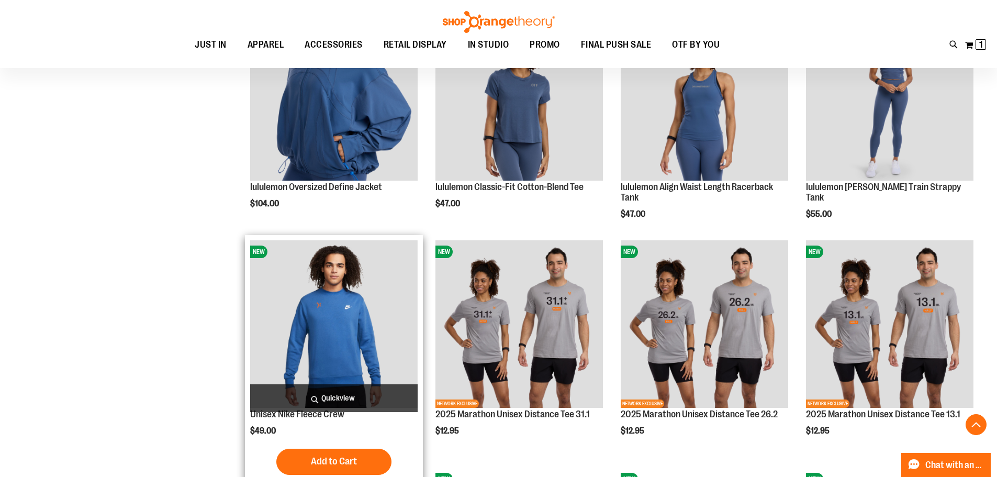
scroll to position [1569, 0]
